Goal: Task Accomplishment & Management: Manage account settings

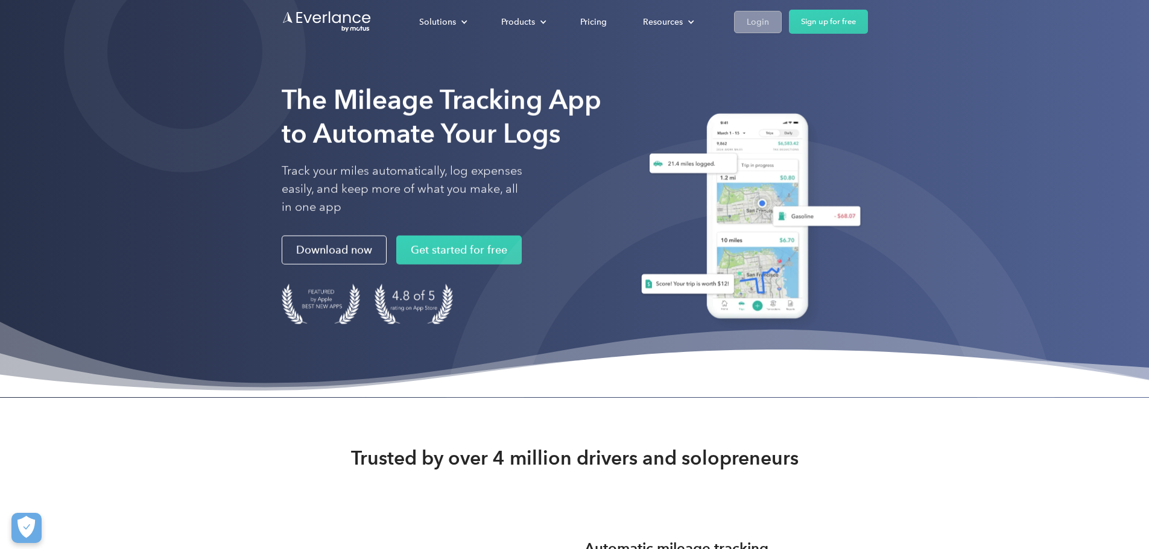
click at [769, 21] on div "Login" at bounding box center [758, 21] width 22 height 15
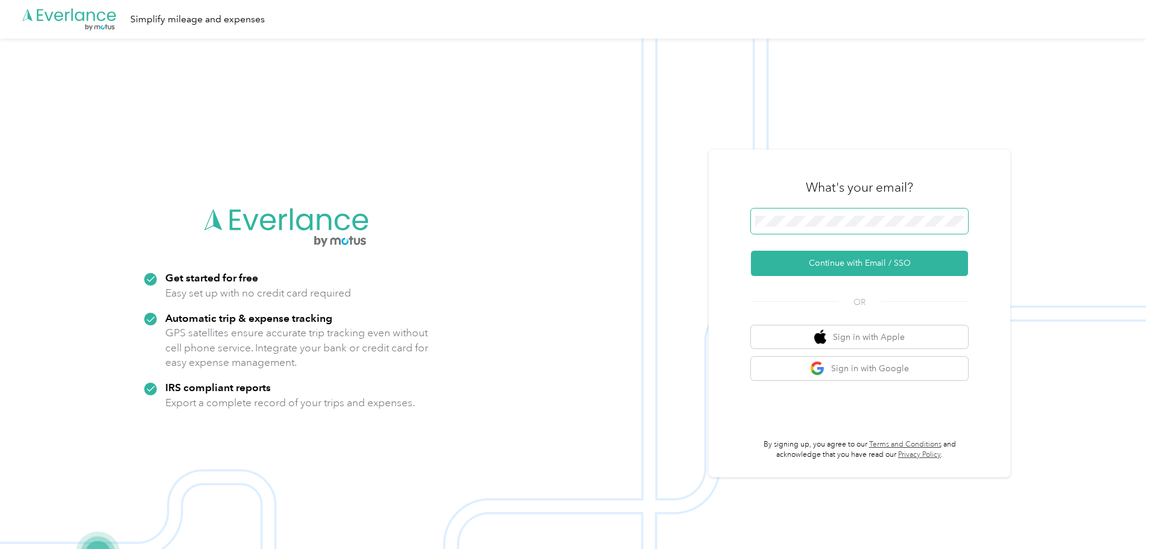
click at [871, 229] on span at bounding box center [859, 221] width 217 height 25
click at [857, 264] on button "Continue with Email / SSO" at bounding box center [859, 263] width 217 height 25
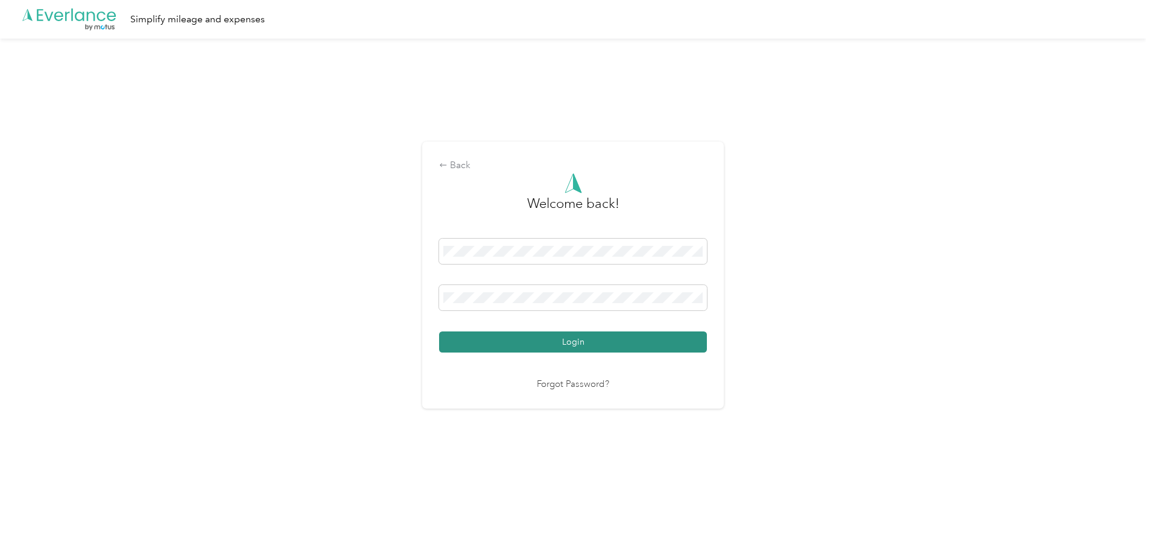
click at [611, 340] on button "Login" at bounding box center [573, 342] width 268 height 21
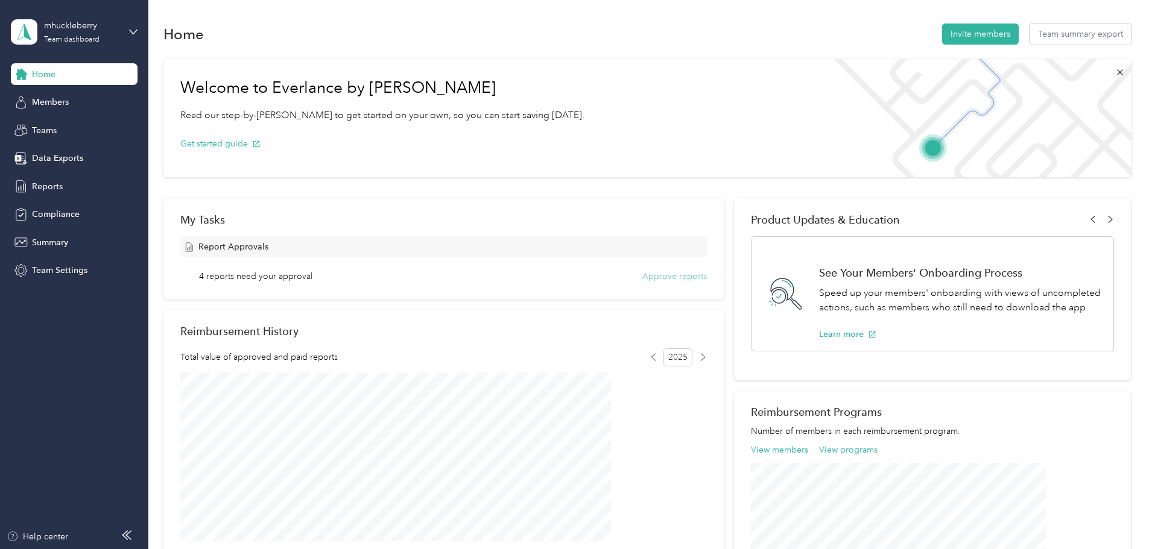
click at [656, 279] on button "Approve reports" at bounding box center [674, 276] width 65 height 13
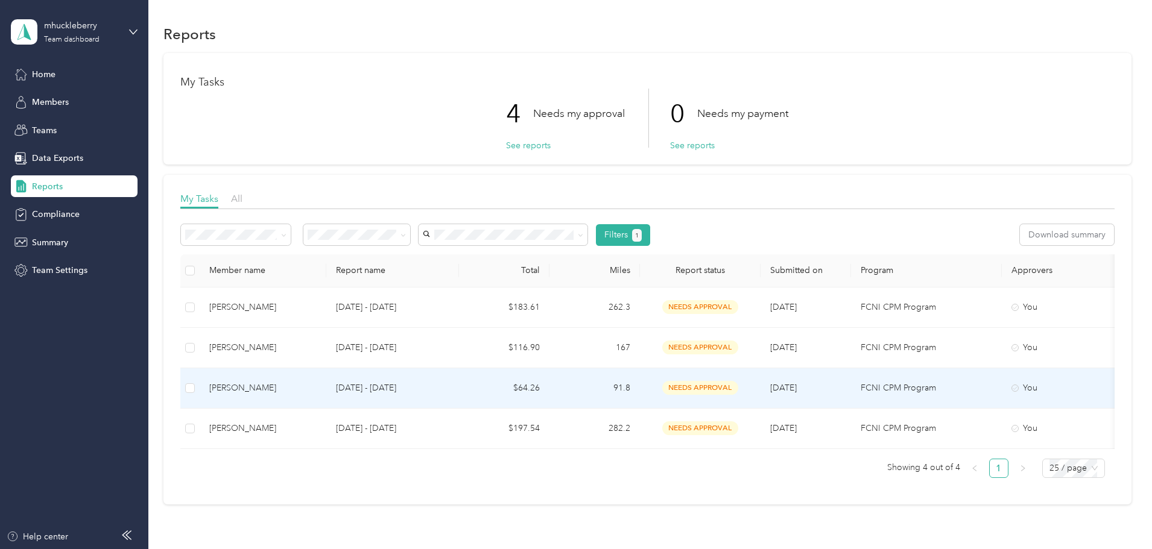
click at [317, 391] on div "Jasmine Brown" at bounding box center [262, 388] width 107 height 13
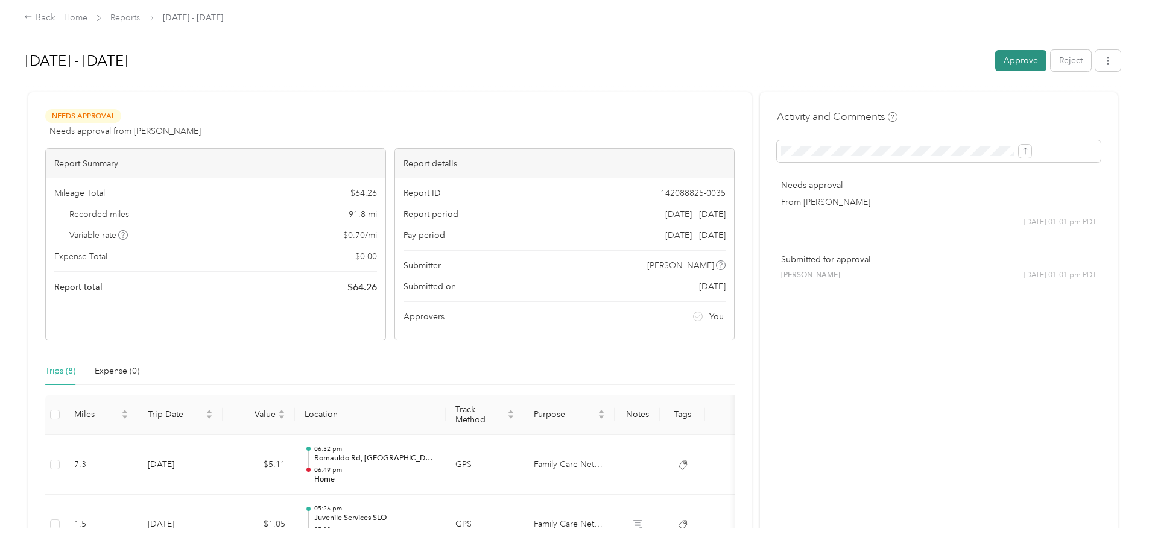
click at [995, 66] on button "Approve" at bounding box center [1020, 60] width 51 height 21
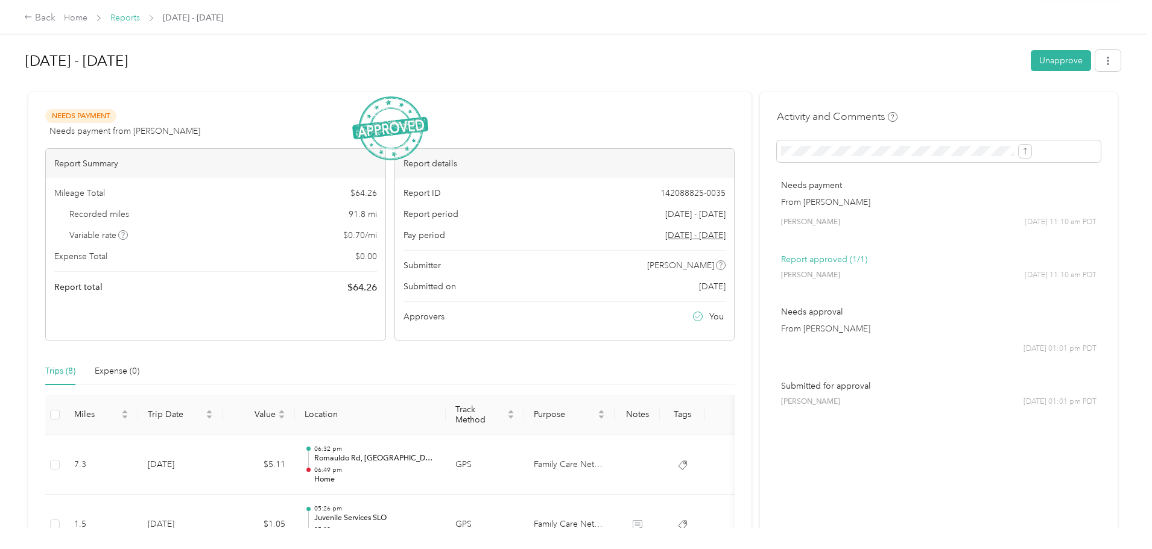
click at [140, 19] on link "Reports" at bounding box center [125, 18] width 30 height 10
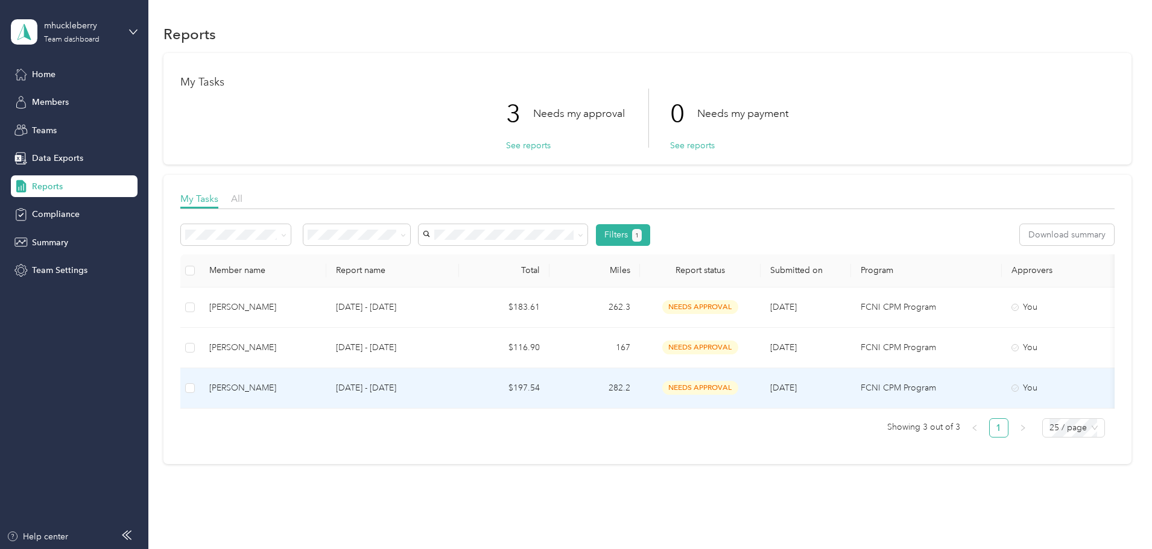
click at [449, 382] on p "Sep 15 - 28, 2025" at bounding box center [392, 388] width 113 height 13
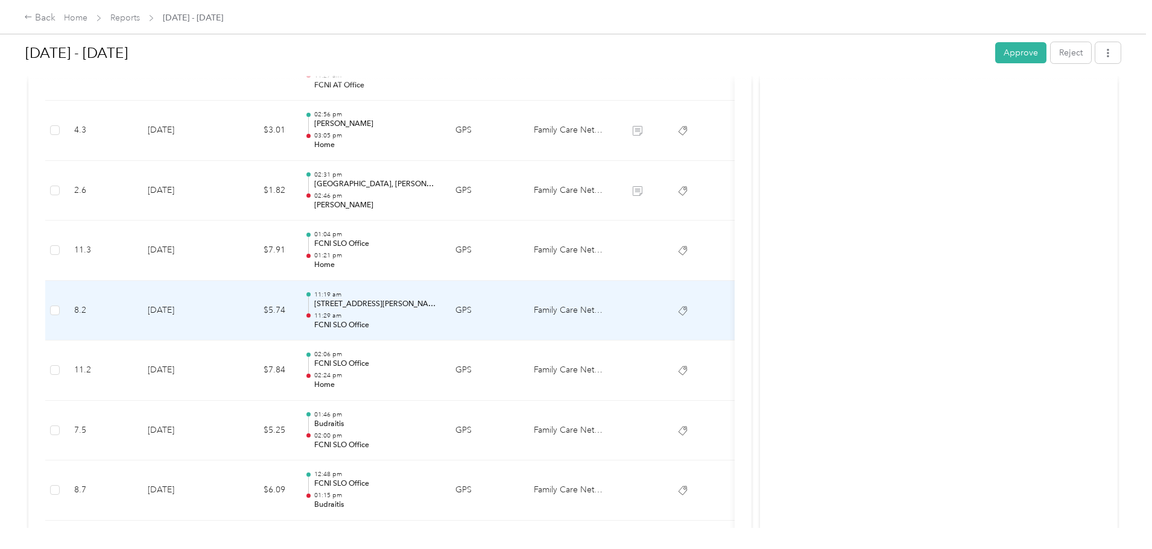
scroll to position [1085, 0]
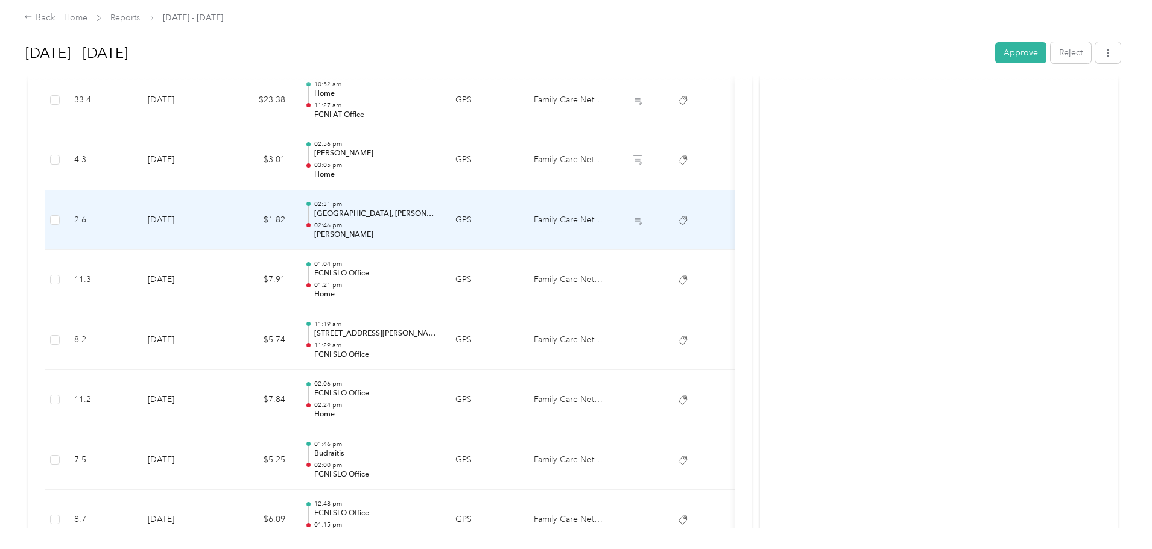
click at [223, 223] on td "9-17-2025" at bounding box center [180, 221] width 84 height 60
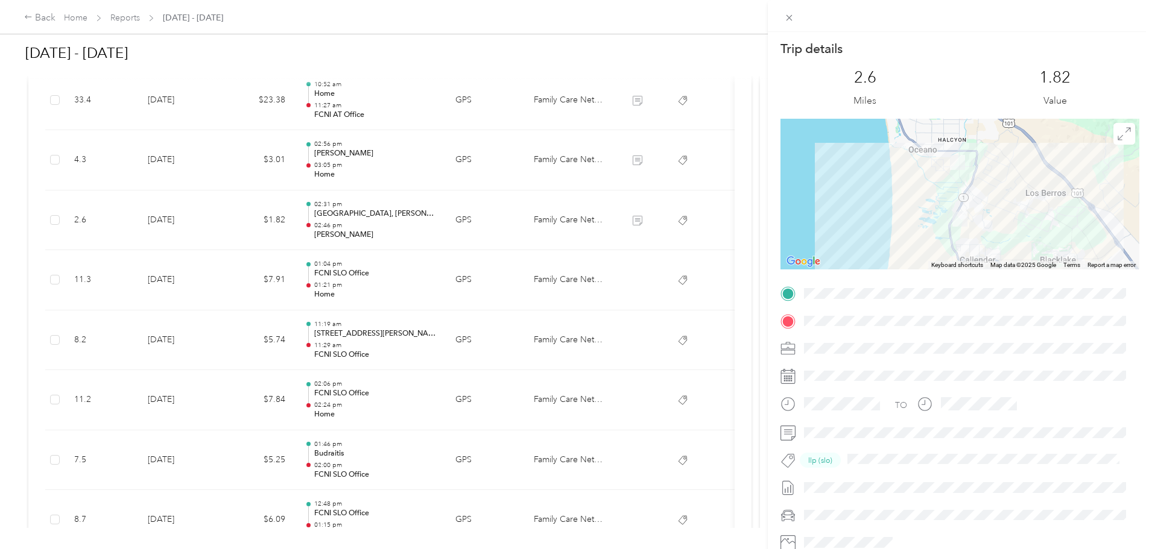
click at [311, 220] on div "Trip details This trip cannot be edited because it is either under review, appr…" at bounding box center [576, 274] width 1152 height 549
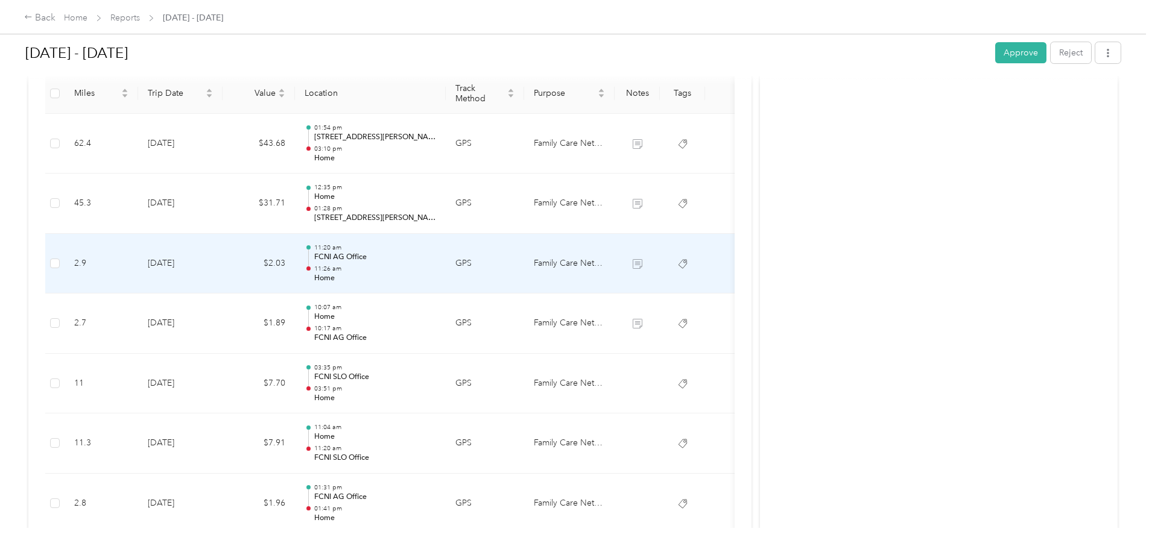
scroll to position [301, 0]
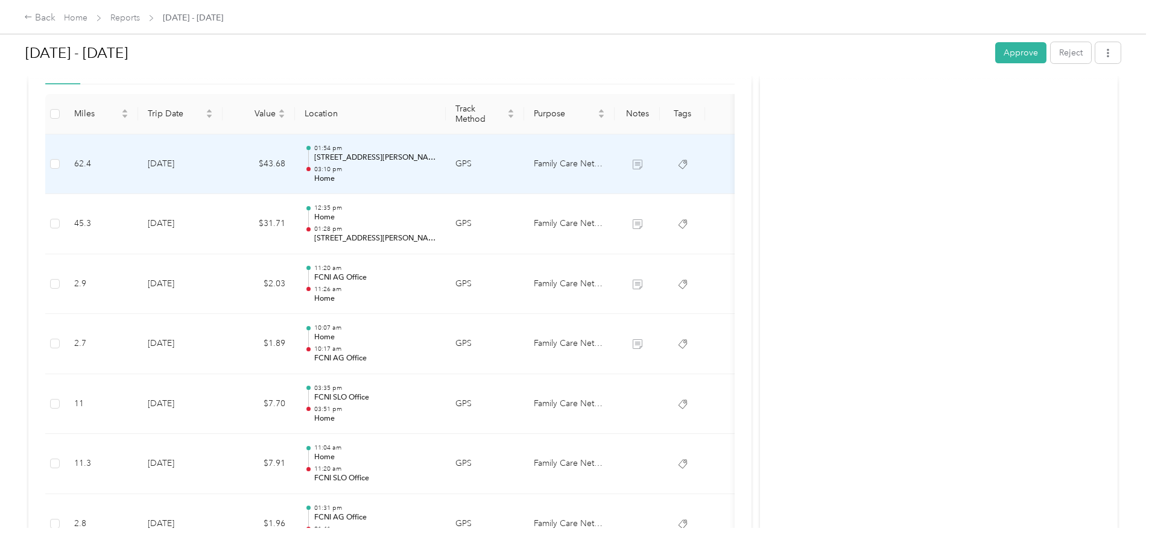
click at [223, 163] on td "9-25-2025" at bounding box center [180, 164] width 84 height 60
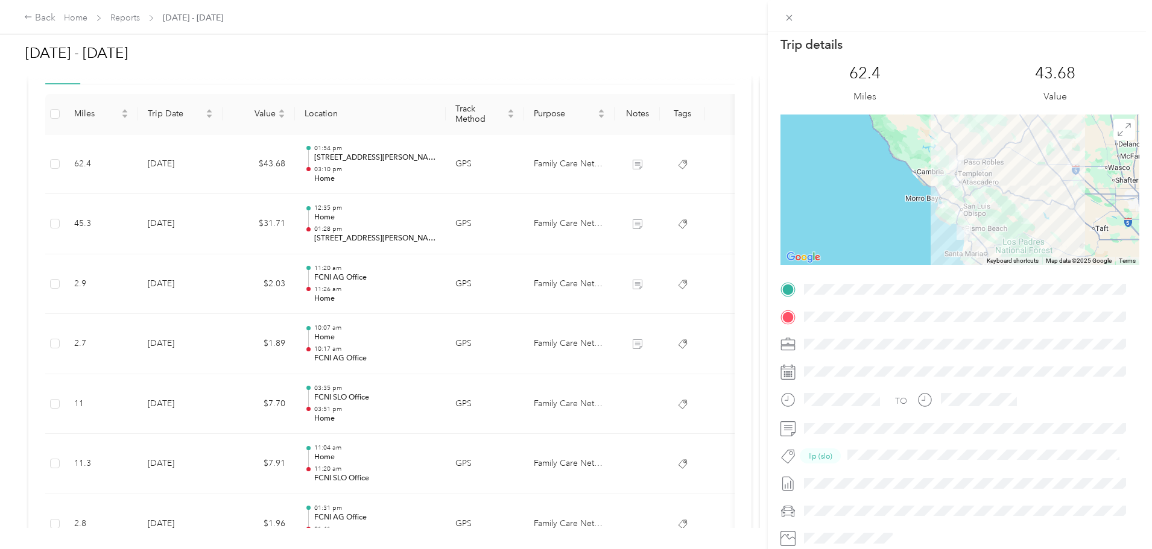
scroll to position [0, 0]
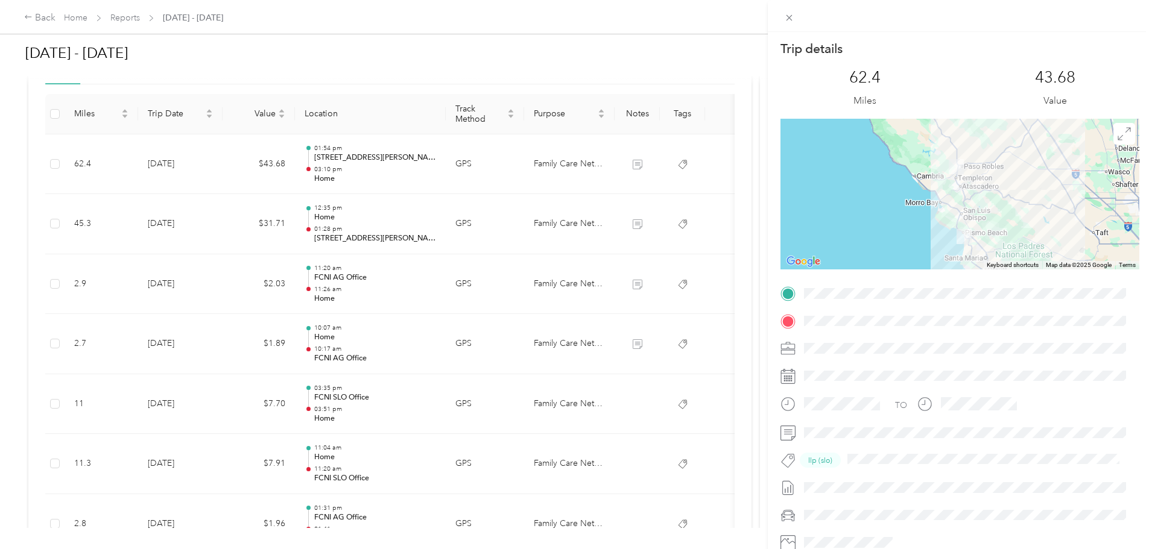
click at [312, 158] on div "Trip details This trip cannot be edited because it is either under review, appr…" at bounding box center [576, 274] width 1152 height 549
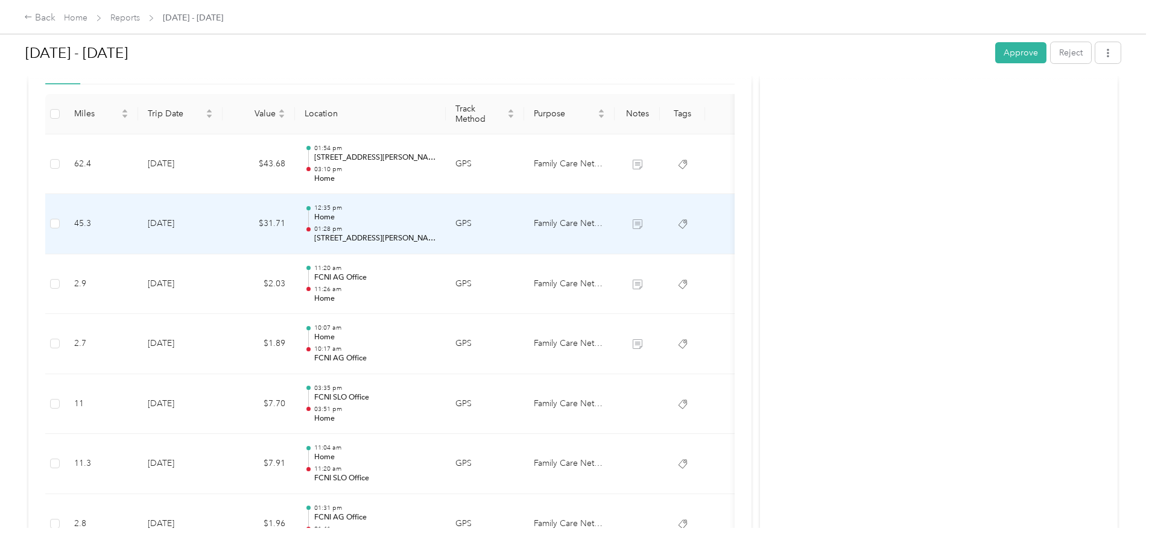
click at [223, 220] on td "9-25-2025" at bounding box center [180, 224] width 84 height 60
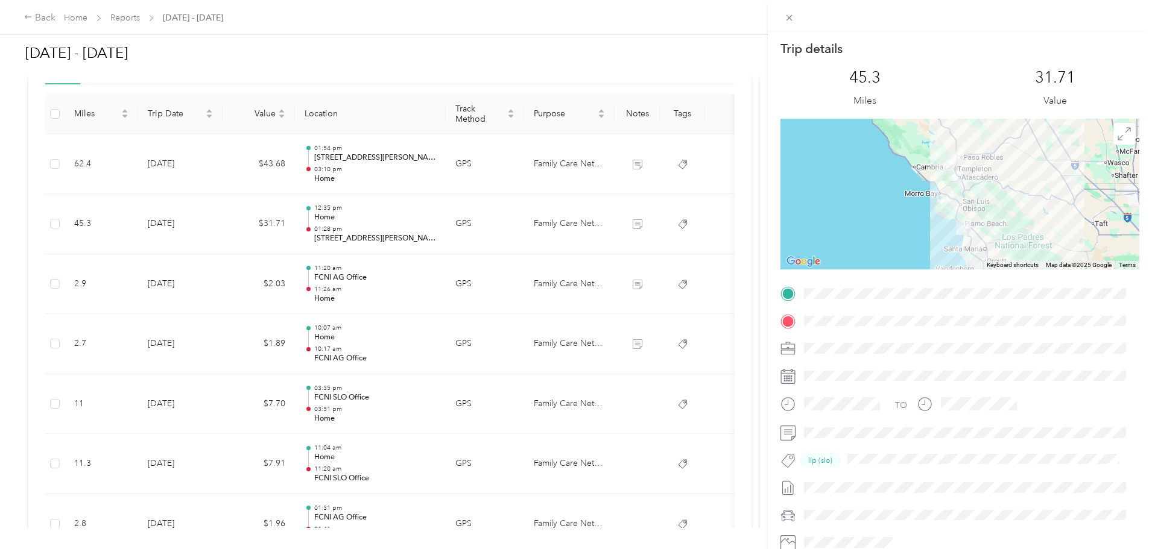
click at [311, 220] on div "Trip details This trip cannot be edited because it is either under review, appr…" at bounding box center [576, 274] width 1152 height 549
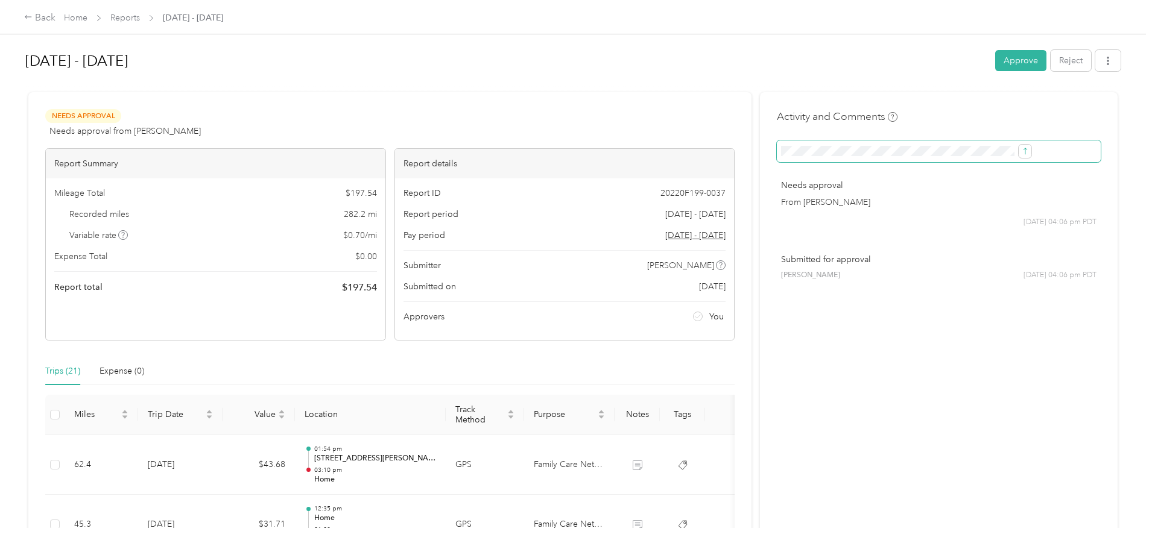
scroll to position [0, 16]
click at [1021, 152] on icon "submit" at bounding box center [1025, 151] width 8 height 8
click at [140, 21] on link "Reports" at bounding box center [125, 18] width 30 height 10
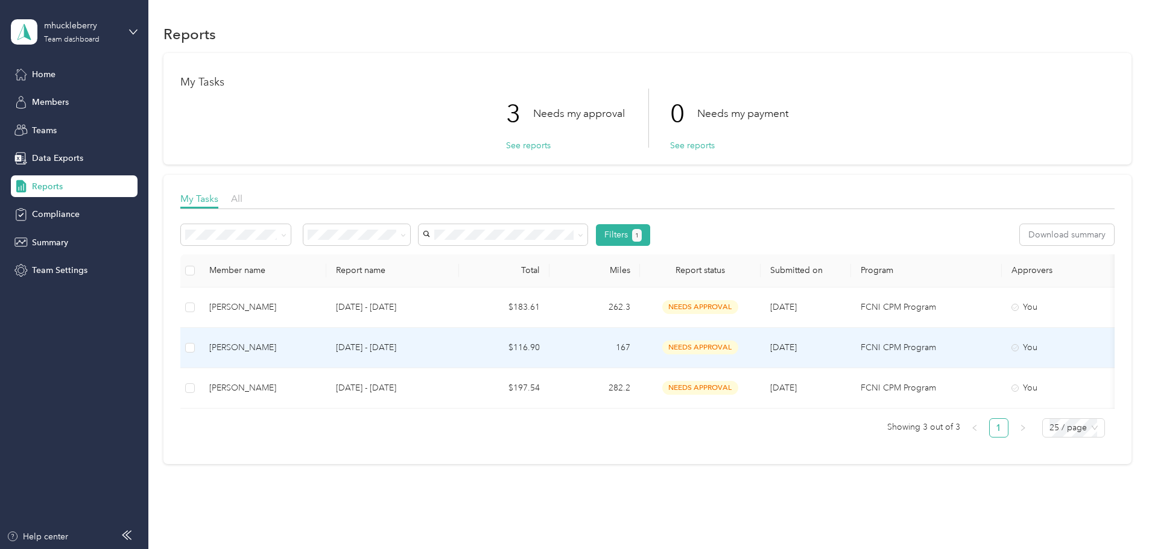
click at [317, 344] on div "Rito Niz" at bounding box center [262, 347] width 107 height 13
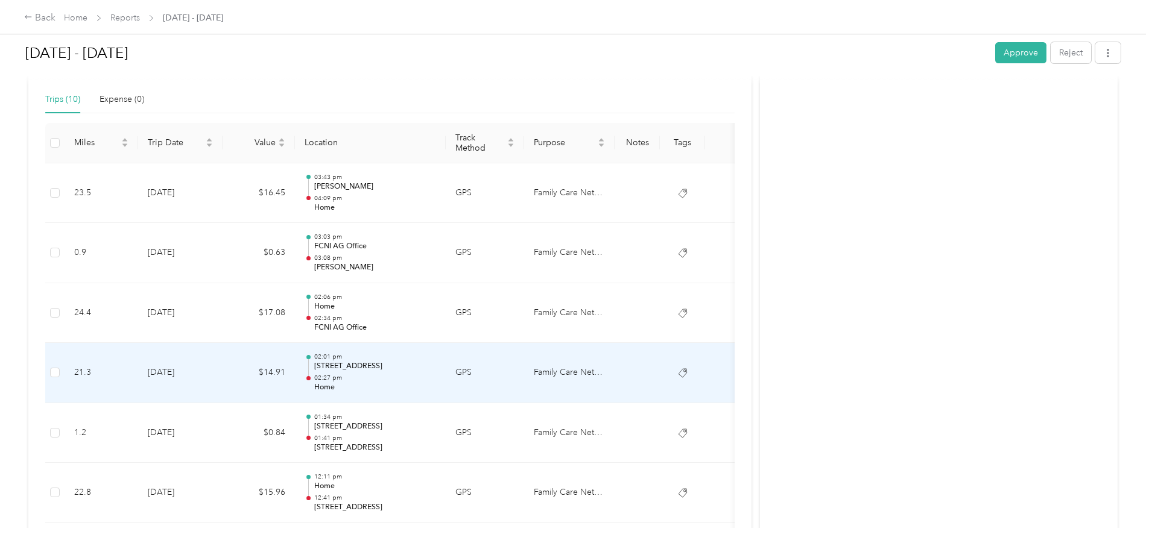
scroll to position [244, 0]
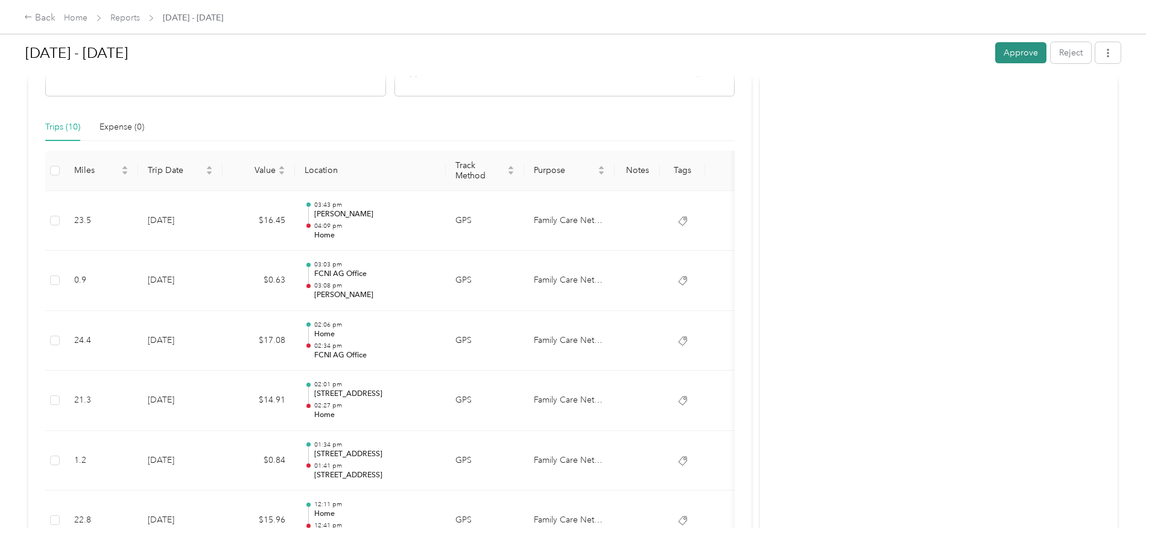
click at [995, 52] on button "Approve" at bounding box center [1020, 52] width 51 height 21
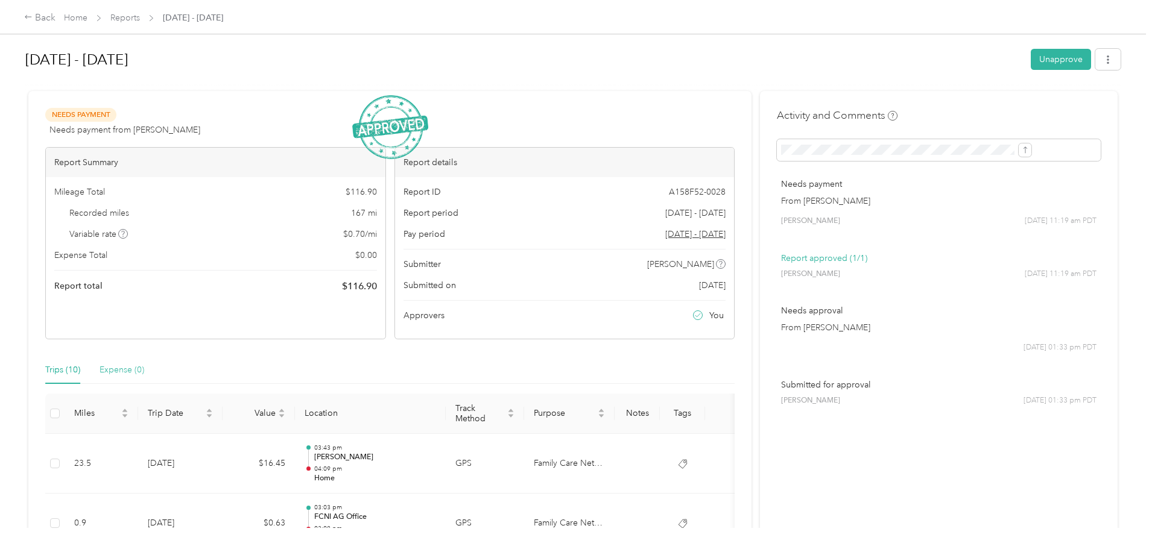
scroll to position [0, 0]
click at [140, 19] on link "Reports" at bounding box center [125, 18] width 30 height 10
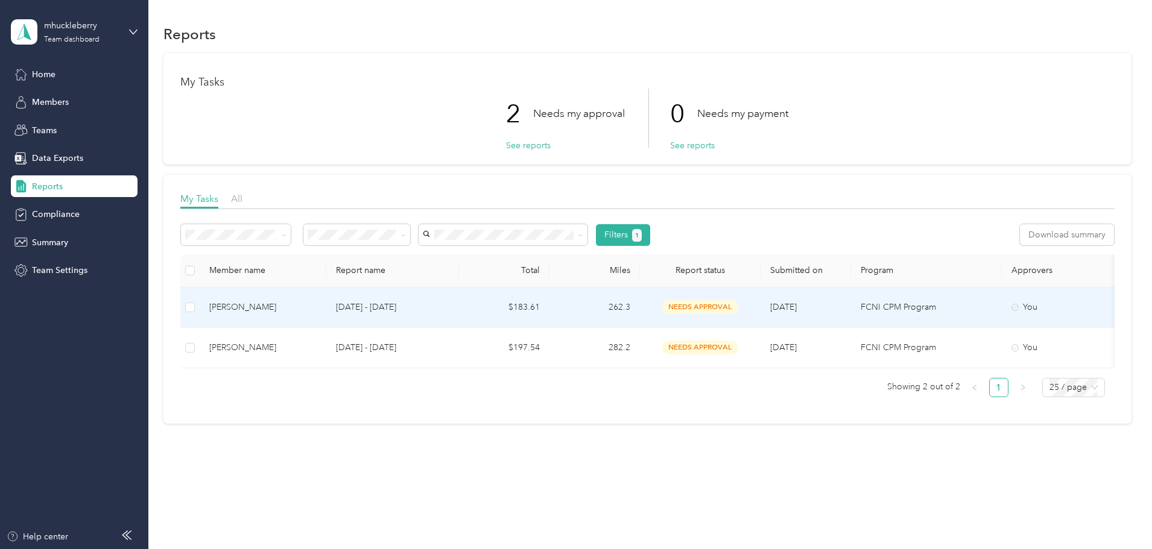
click at [449, 312] on p "Sep 15 - 28, 2025" at bounding box center [392, 307] width 113 height 13
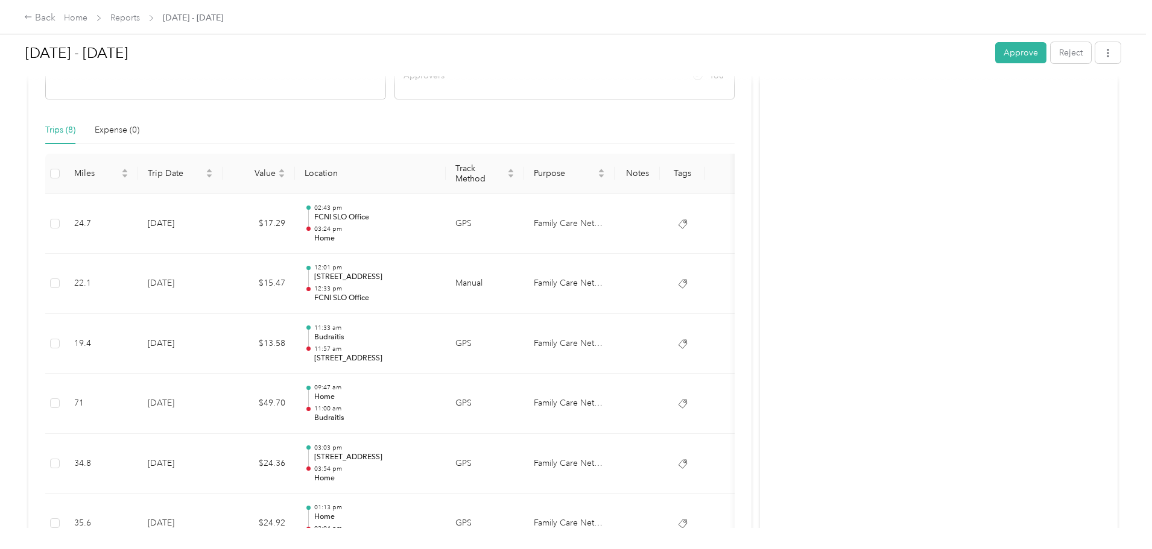
click at [113, 307] on div "Sep 15 - 28, 2025 Approve Reject Needs Approval Needs approval from Monica Huck…" at bounding box center [573, 264] width 1146 height 528
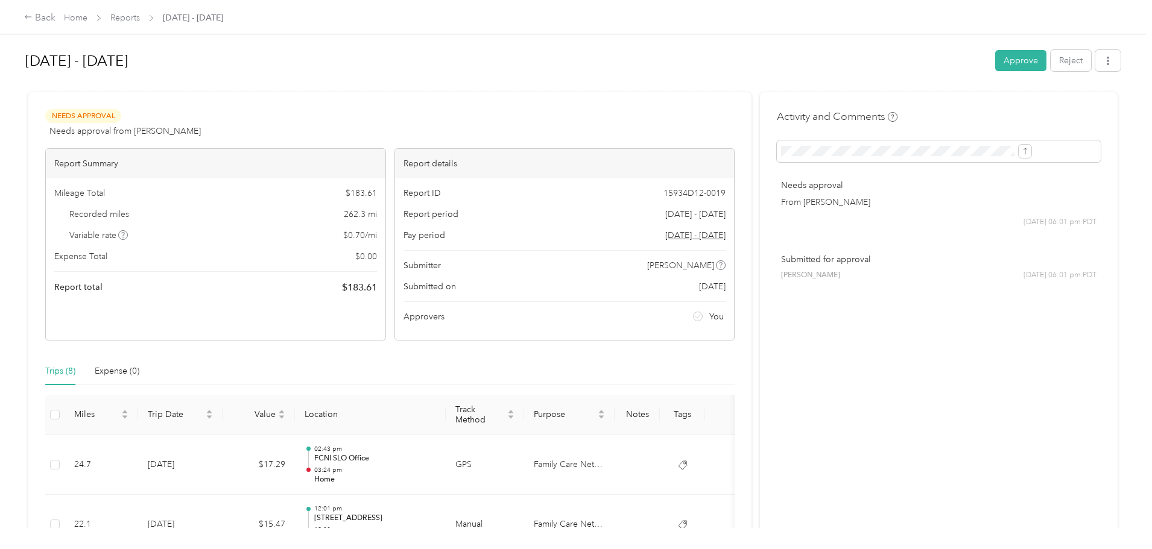
click at [84, 270] on div "Back Home Reports Sep 15 - 28, 2025 Sep 15 - 28, 2025 Approve Reject Needs Appr…" at bounding box center [573, 274] width 1146 height 549
click at [995, 58] on button "Approve" at bounding box center [1020, 60] width 51 height 21
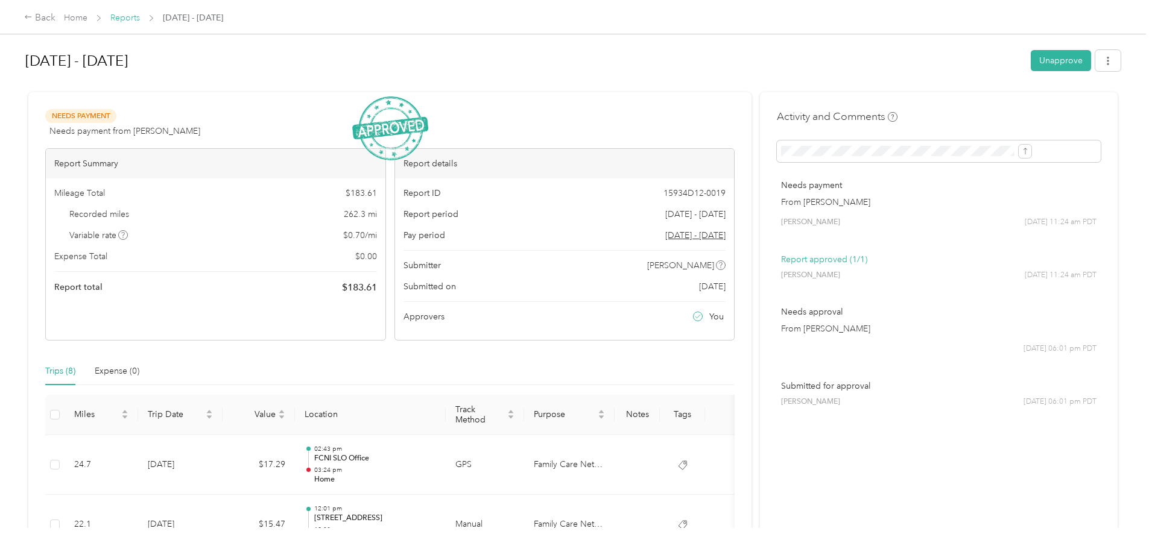
click at [140, 17] on link "Reports" at bounding box center [125, 18] width 30 height 10
